Goal: Transaction & Acquisition: Obtain resource

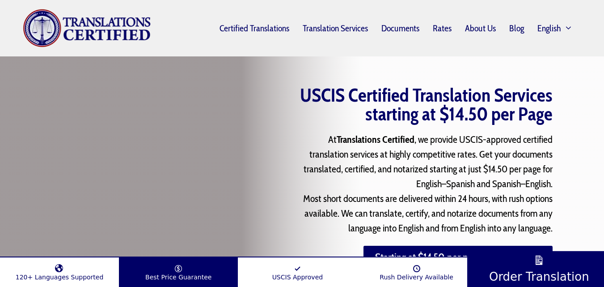
click at [170, 275] on span "Best Price Guarantee" at bounding box center [178, 276] width 66 height 7
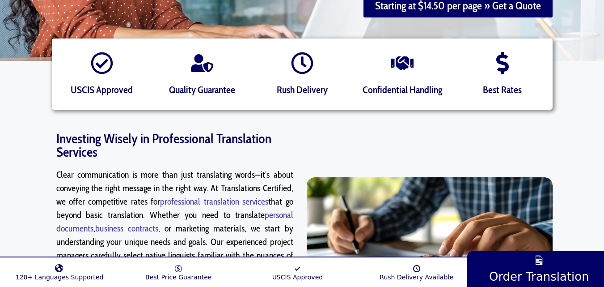
scroll to position [610, 0]
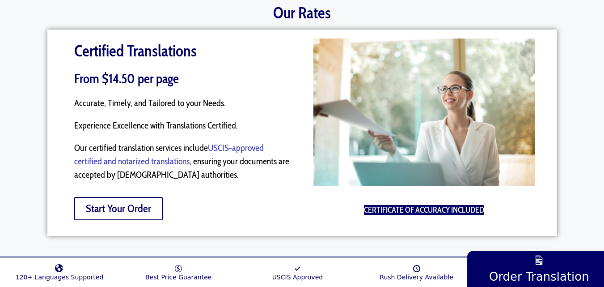
click at [113, 209] on span "Start Your Order" at bounding box center [118, 208] width 65 height 11
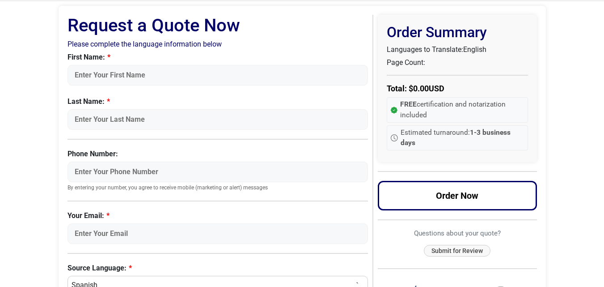
scroll to position [64, 0]
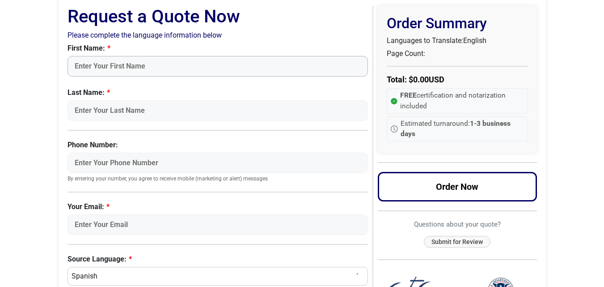
click at [216, 61] on input "First Name:" at bounding box center [218, 66] width 301 height 21
click at [94, 225] on input "Your Email:" at bounding box center [218, 224] width 301 height 21
type input "djondoregisplatini@gmail.com"
click at [112, 162] on input "Phone Number:" at bounding box center [218, 163] width 301 height 21
click at [123, 71] on input "First Name:" at bounding box center [218, 66] width 301 height 21
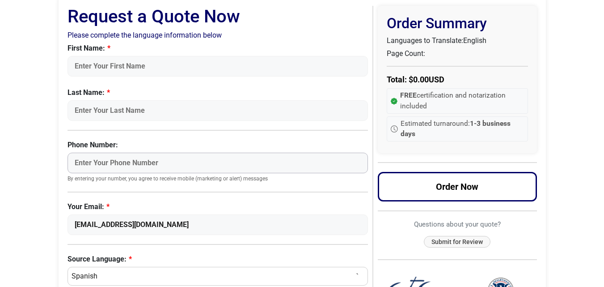
click at [106, 161] on input "Phone Number:" at bounding box center [218, 163] width 301 height 21
click at [123, 62] on input "First Name:" at bounding box center [218, 66] width 301 height 21
click at [123, 62] on input "DJONDO" at bounding box center [218, 66] width 301 height 21
type input "D"
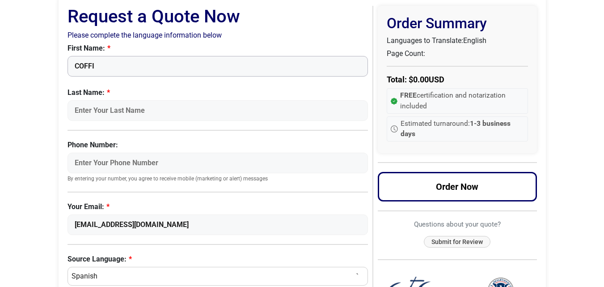
type input "COFFI REGIS PLATINI"
click at [130, 115] on input "Last Name:" at bounding box center [218, 110] width 301 height 21
type input "DJONDO"
click at [103, 160] on input "Phone Number:" at bounding box center [218, 163] width 301 height 21
type input "+2290166880617"
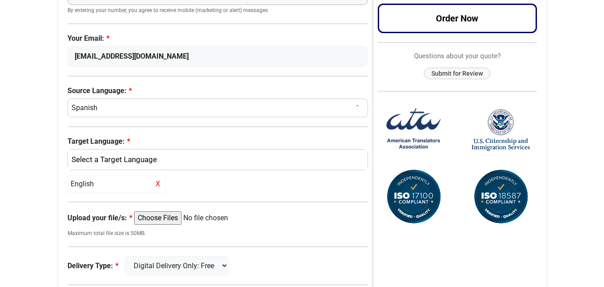
scroll to position [244, 0]
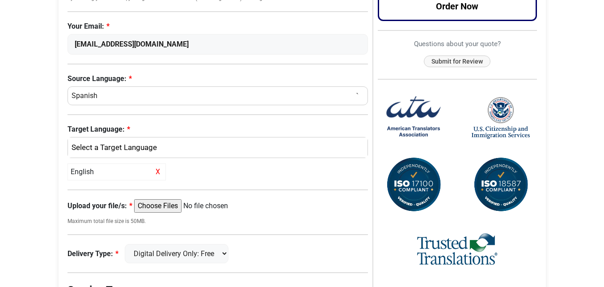
click at [267, 96] on select "Select a Language Afrikaans Albanian Amharic Arabic Armenian Belarusian Bulgari…" at bounding box center [218, 95] width 301 height 19
select select "French"
click at [68, 86] on select "Select a Language Afrikaans Albanian Amharic Arabic Armenian Belarusian Bulgari…" at bounding box center [218, 95] width 301 height 19
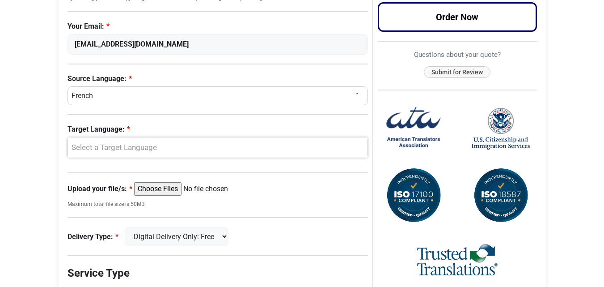
click at [149, 146] on div "Select a Target Language" at bounding box center [215, 148] width 287 height 12
click at [95, 189] on span "English" at bounding box center [90, 191] width 23 height 11
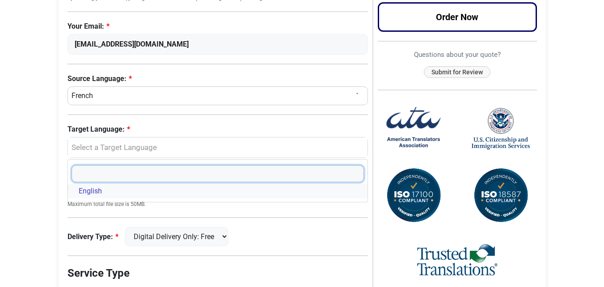
select select "English"
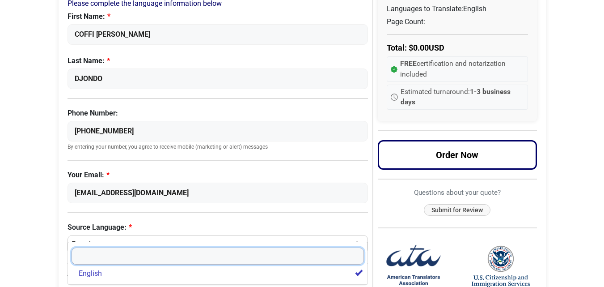
scroll to position [93, 0]
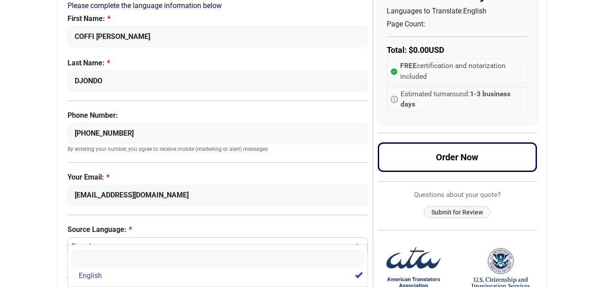
click at [568, 50] on body "Skip to content Menu Menu Certified Translations Translation Services Documents…" at bounding box center [302, 247] width 604 height 681
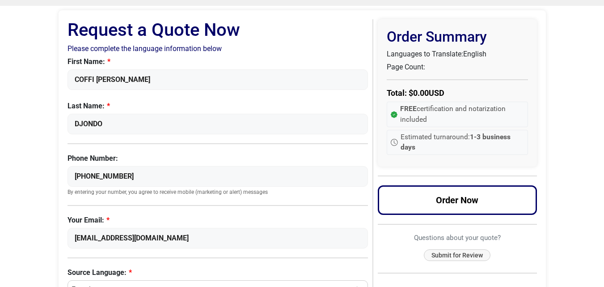
scroll to position [34, 0]
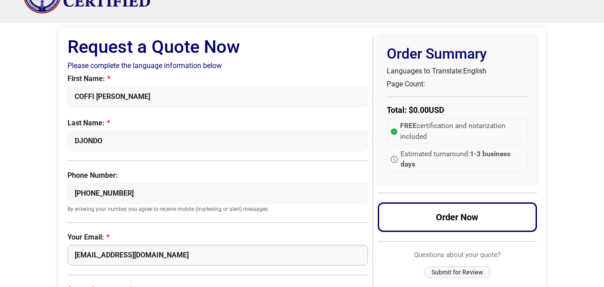
click at [319, 262] on input "djondoregisplatini@gmail.com" at bounding box center [218, 255] width 301 height 21
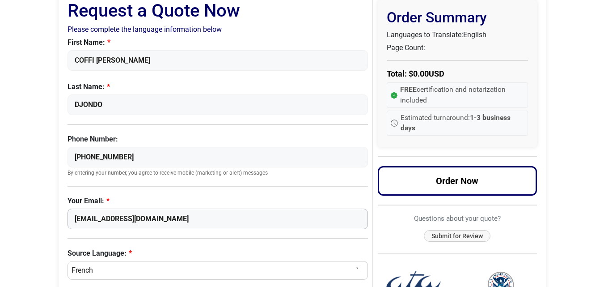
scroll to position [213, 0]
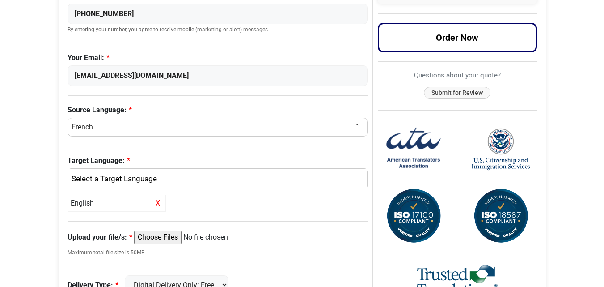
click at [167, 236] on input "Upload your file/s:" at bounding box center [202, 236] width 137 height 13
type input "C:\fakepath\CamScanner 14-10-2025 16.18.pdf"
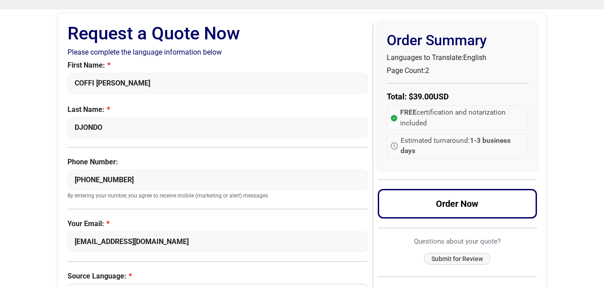
scroll to position [45, 0]
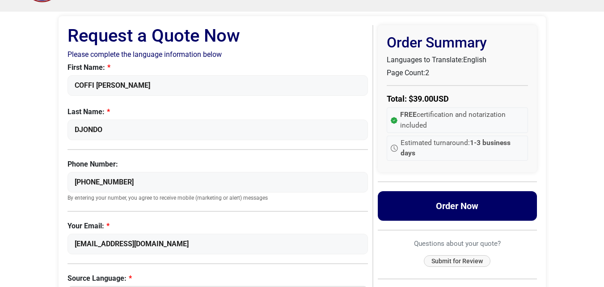
click at [460, 203] on button "Order Now" at bounding box center [457, 206] width 159 height 30
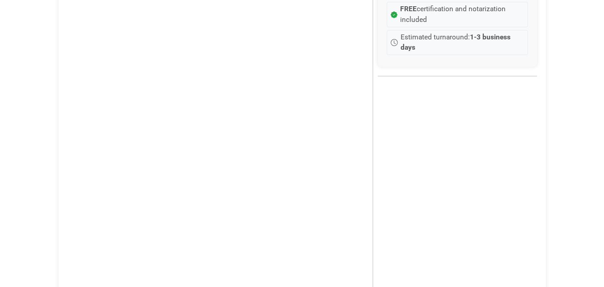
scroll to position [152, 0]
